Goal: Transaction & Acquisition: Obtain resource

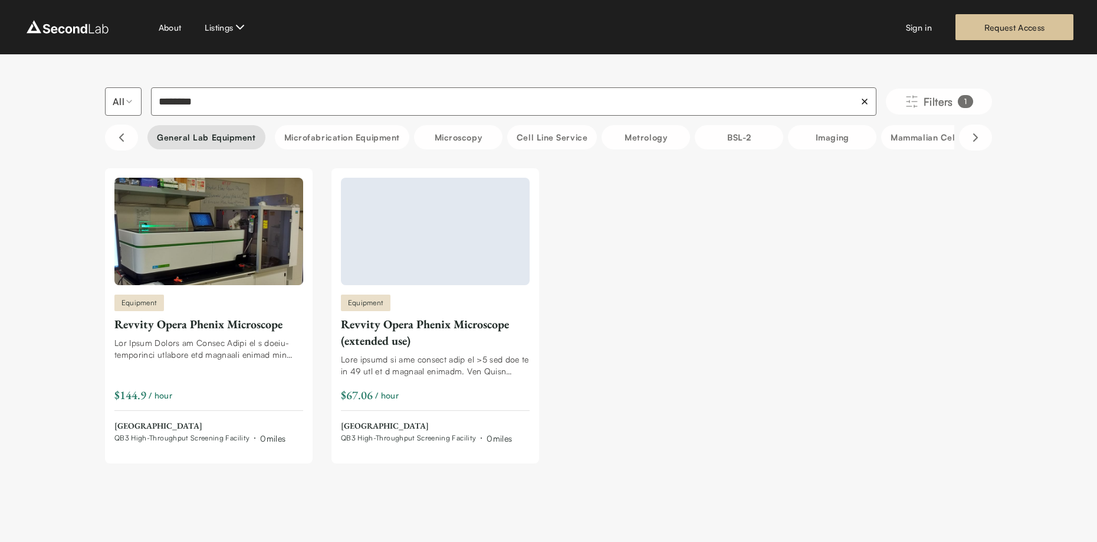
click at [222, 142] on button "General Lab equipment" at bounding box center [207, 137] width 118 height 24
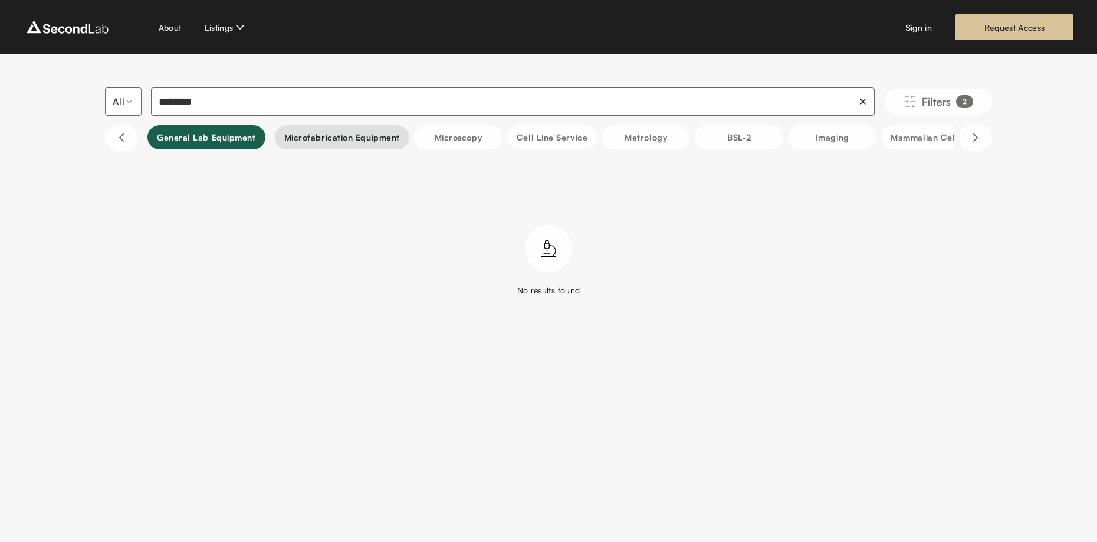
click at [307, 139] on button "Microfabrication Equipment" at bounding box center [342, 137] width 135 height 24
click at [866, 103] on icon at bounding box center [862, 101] width 9 height 9
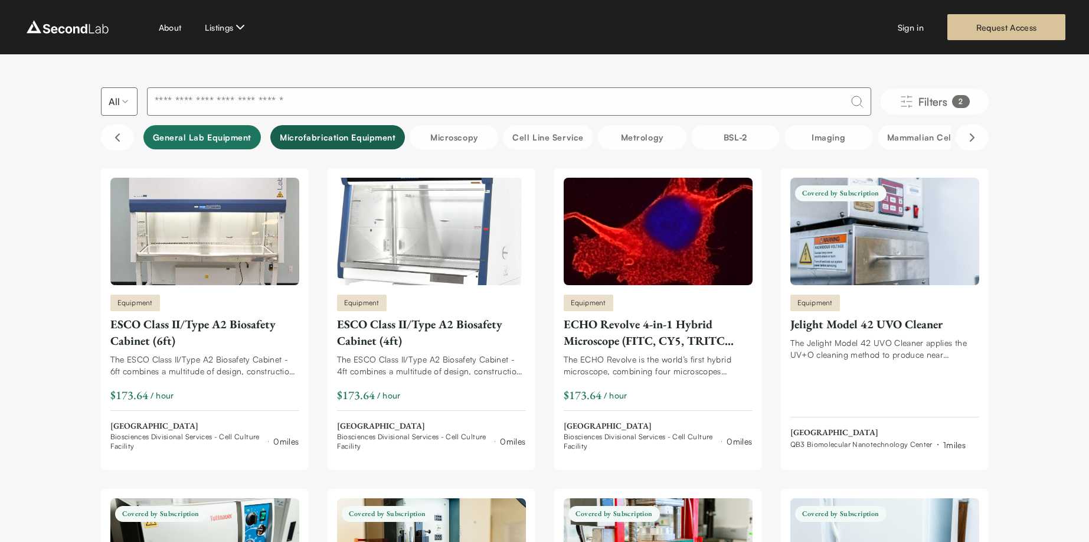
click at [208, 136] on button "General Lab equipment" at bounding box center [202, 137] width 118 height 24
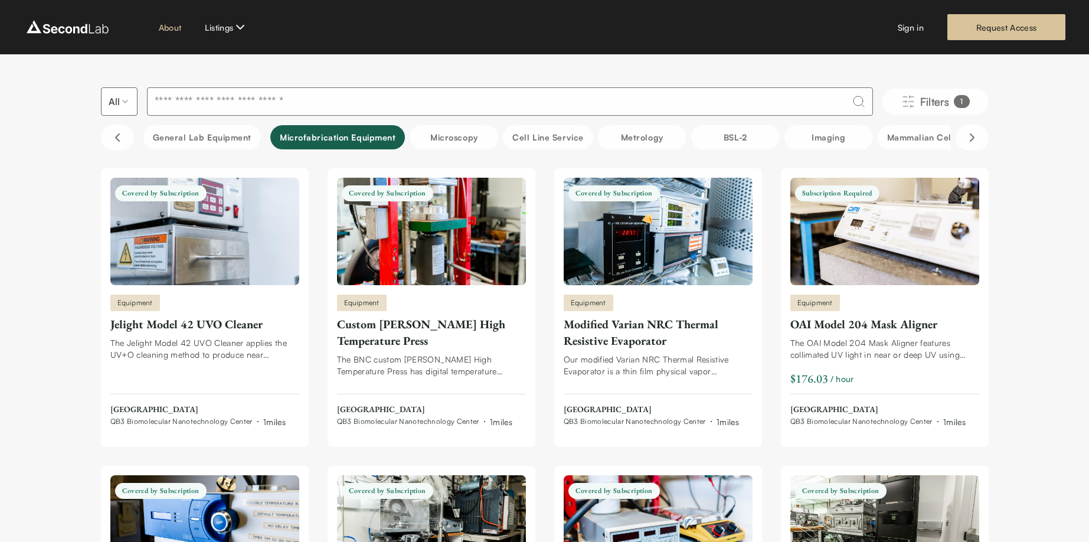
click at [169, 24] on link "About" at bounding box center [170, 27] width 23 height 12
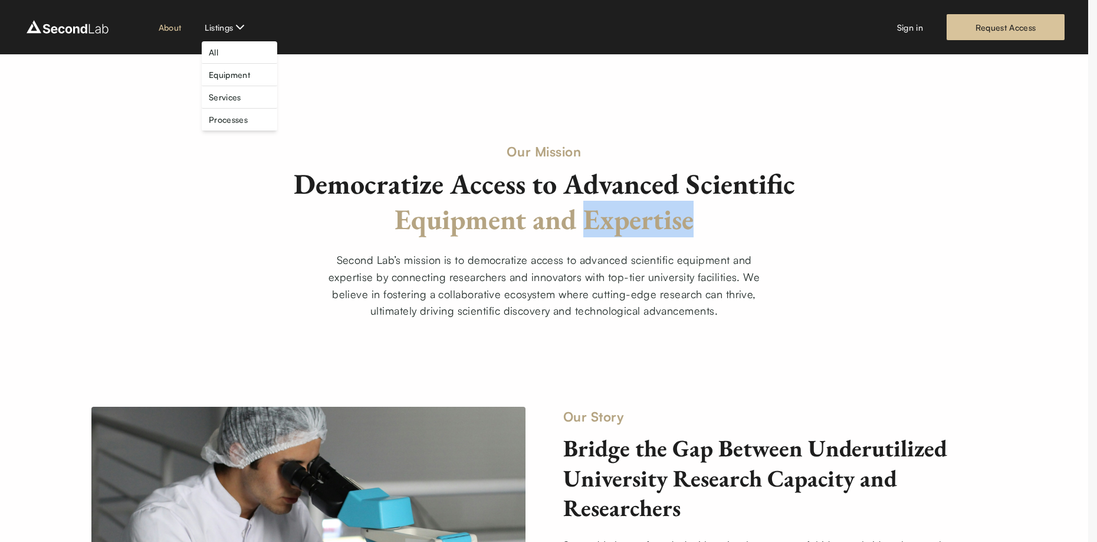
click at [228, 76] on link "Equipment" at bounding box center [229, 74] width 41 height 12
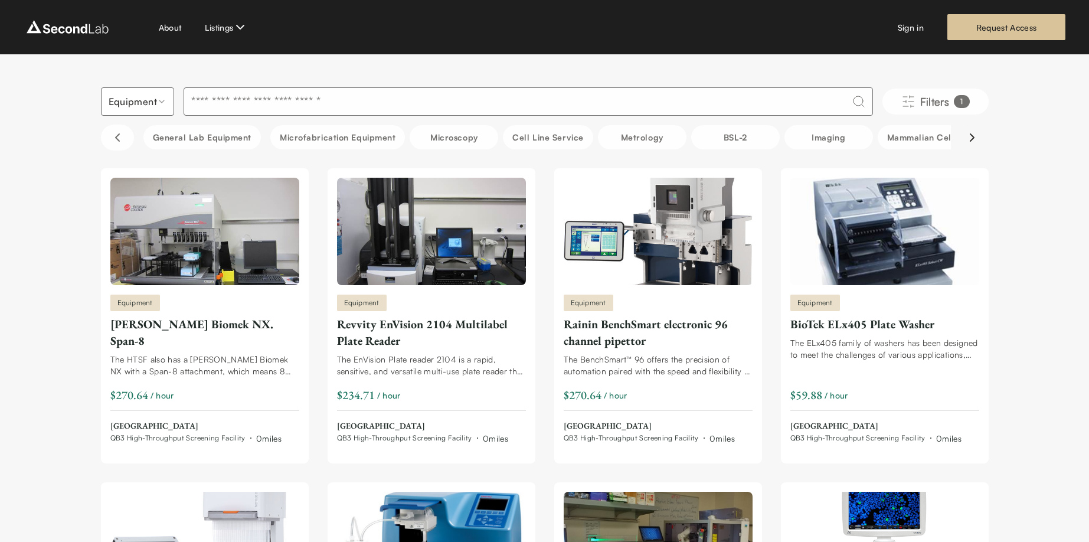
click at [969, 139] on icon "Scroll right" at bounding box center [972, 137] width 14 height 14
click at [971, 136] on icon "Scroll right" at bounding box center [972, 137] width 14 height 14
click at [418, 136] on button "Machine Shop" at bounding box center [426, 137] width 89 height 24
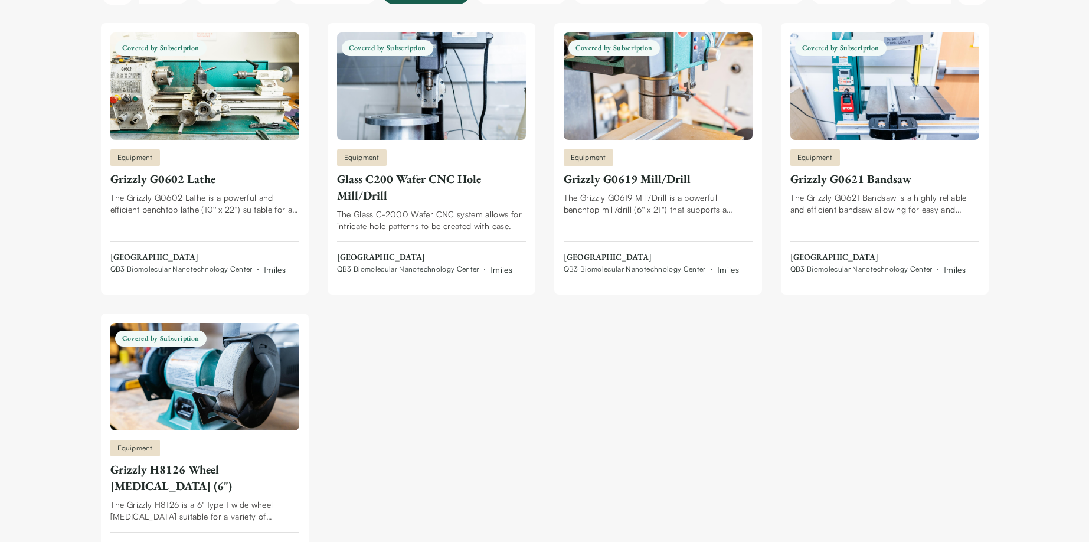
scroll to position [231, 0]
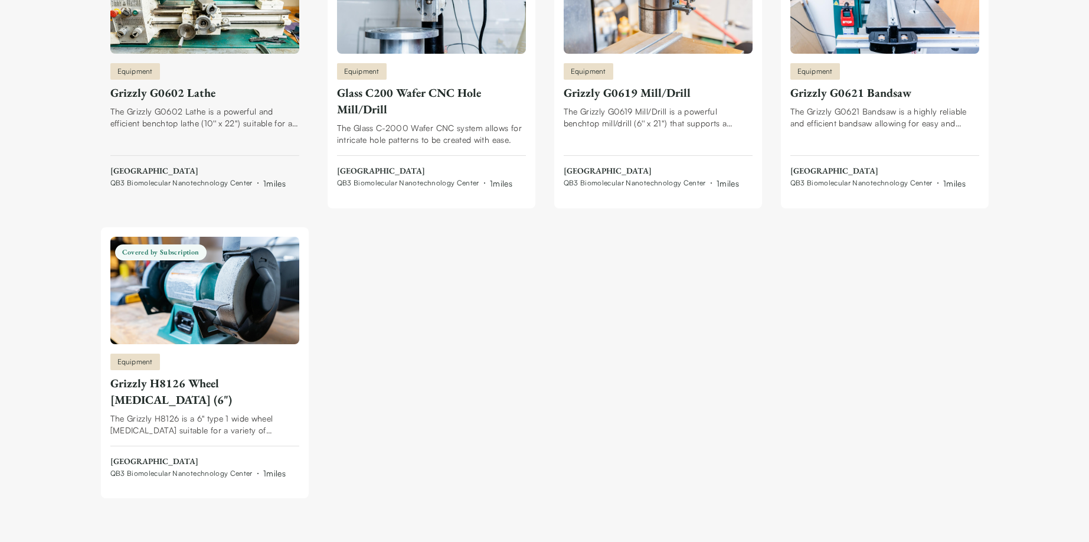
click at [182, 94] on div "Grizzly G0602 Lathe" at bounding box center [204, 92] width 189 height 17
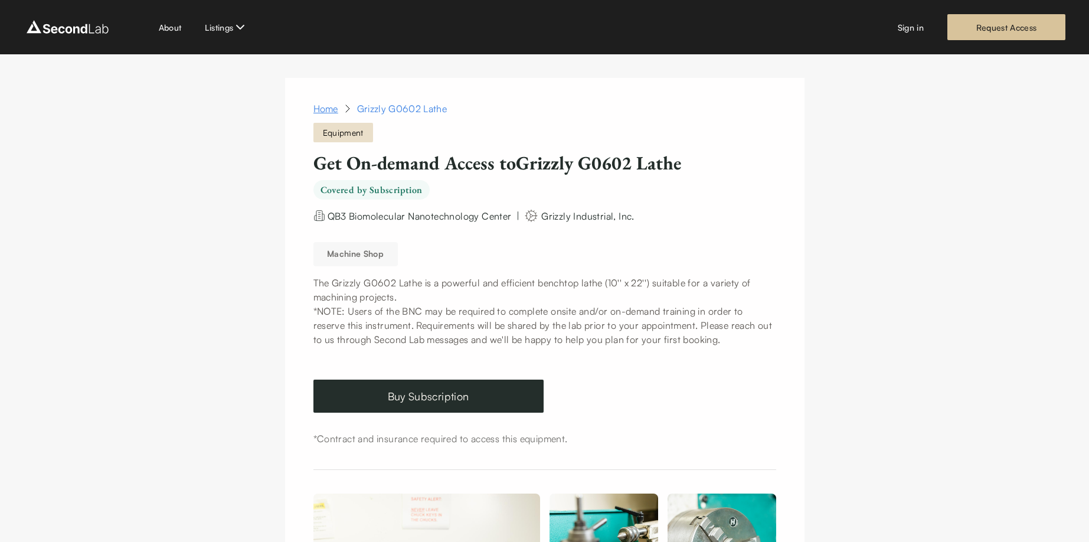
click at [329, 108] on link "Home" at bounding box center [325, 108] width 25 height 14
